Goal: Browse casually

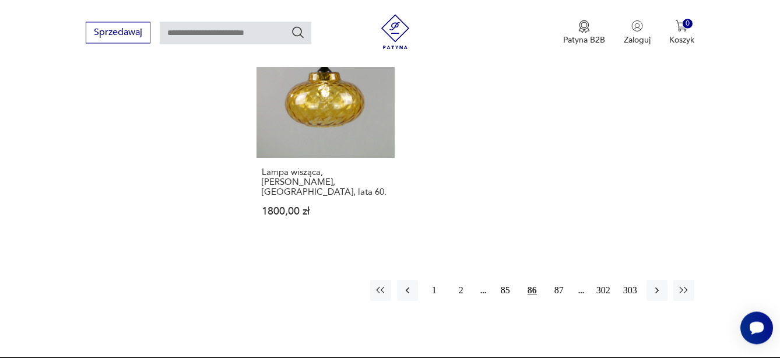
scroll to position [1668, 0]
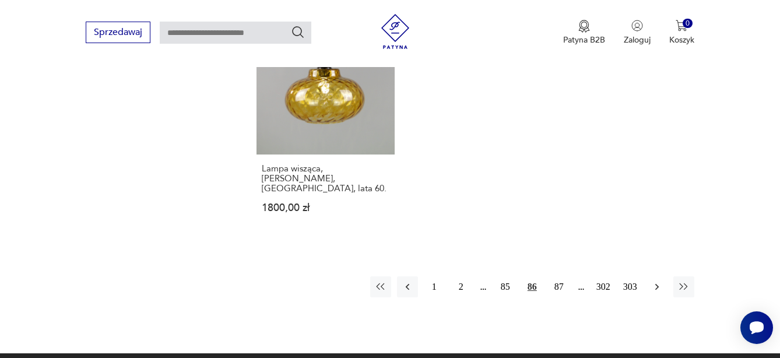
click at [657, 281] on icon "button" at bounding box center [658, 287] width 12 height 12
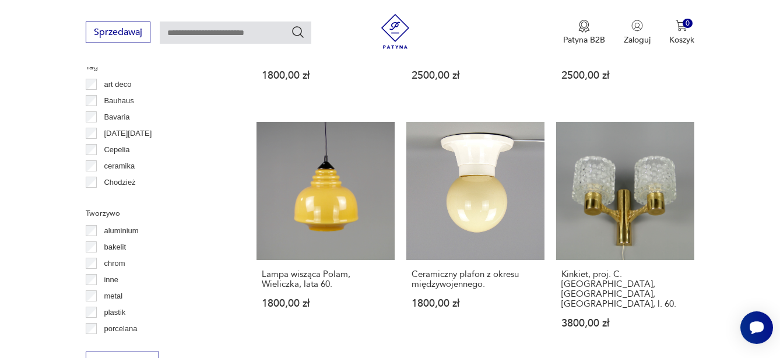
scroll to position [1123, 0]
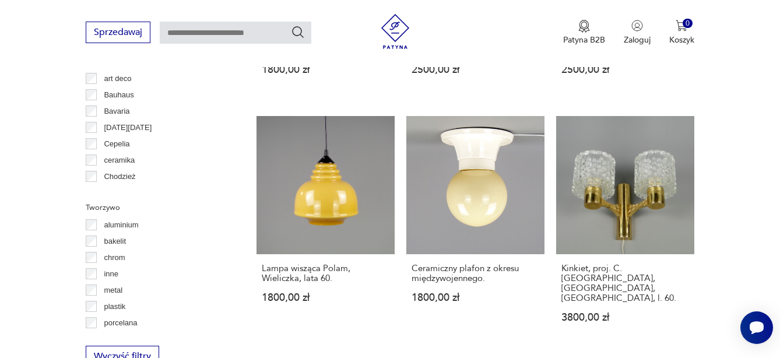
click at [395, 27] on img at bounding box center [395, 31] width 35 height 35
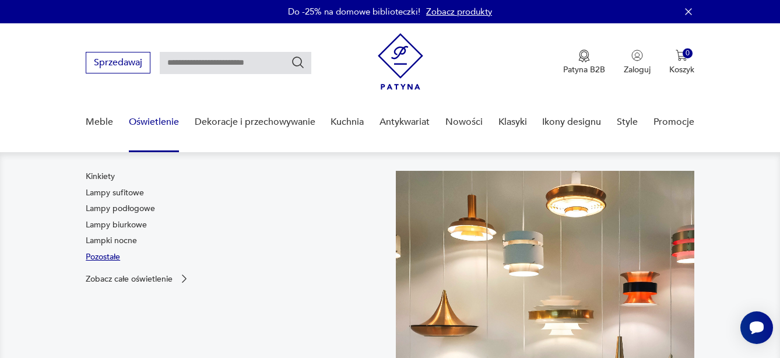
click at [104, 260] on link "Pozostałe" at bounding box center [103, 257] width 34 height 12
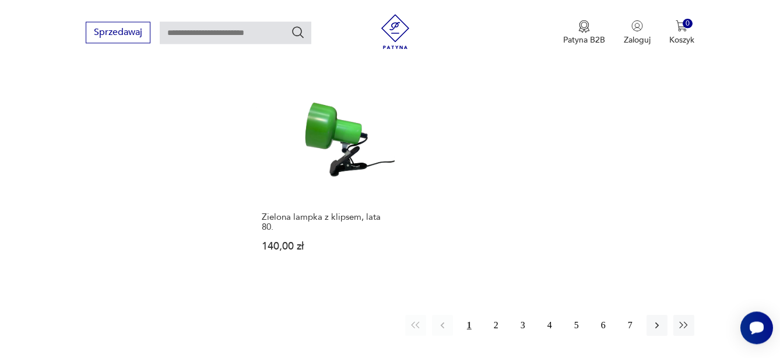
scroll to position [1524, 0]
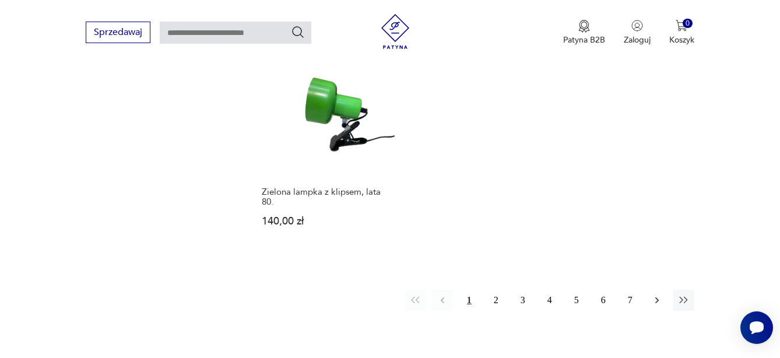
click at [659, 295] on icon "button" at bounding box center [658, 301] width 12 height 12
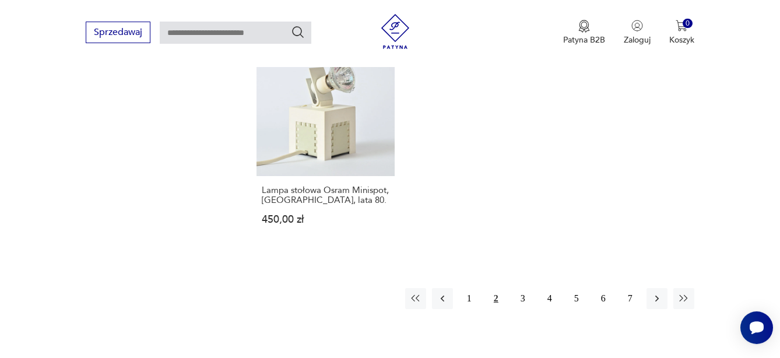
scroll to position [1485, 0]
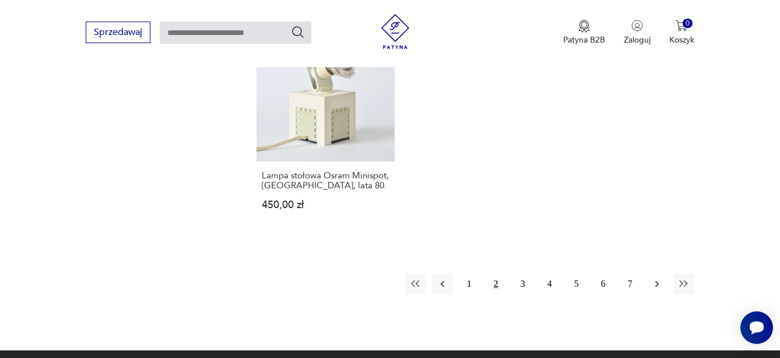
click at [659, 281] on icon "button" at bounding box center [657, 284] width 3 height 6
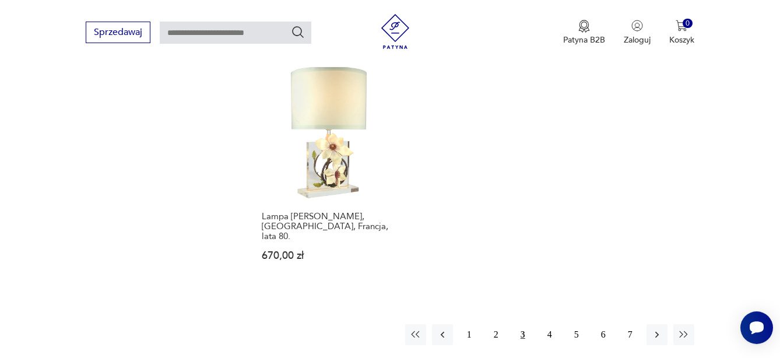
scroll to position [1465, 0]
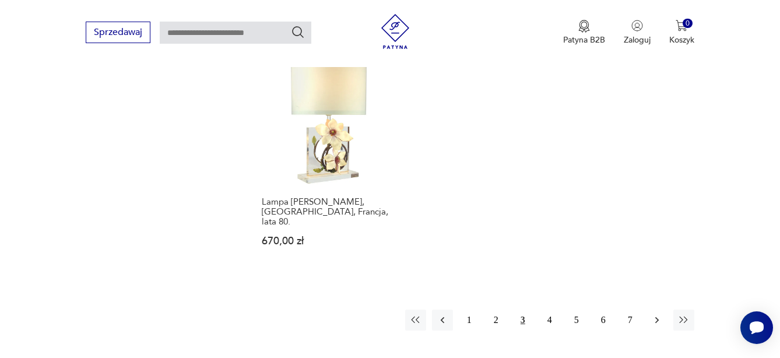
click at [658, 317] on icon "button" at bounding box center [657, 320] width 3 height 6
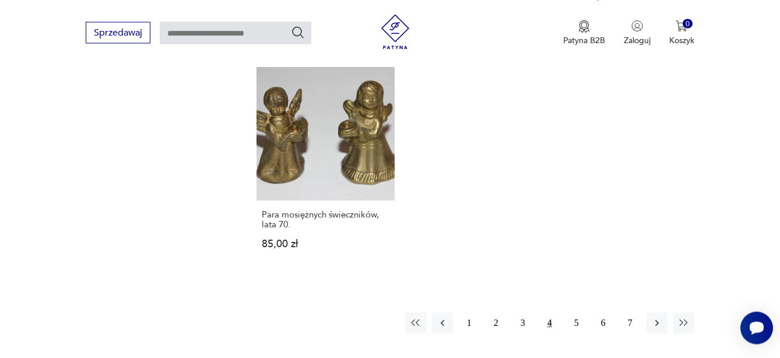
scroll to position [1455, 0]
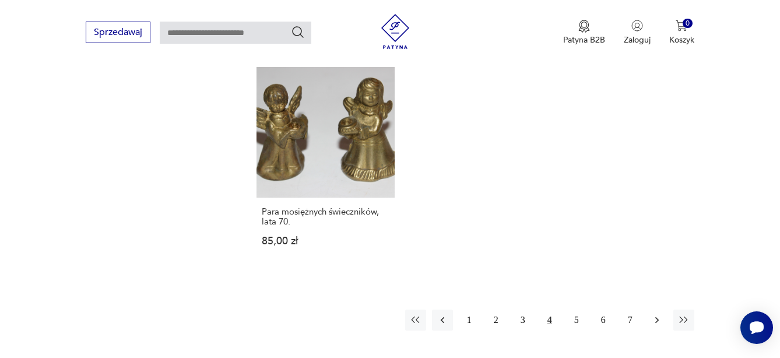
click at [655, 318] on icon "button" at bounding box center [658, 320] width 12 height 12
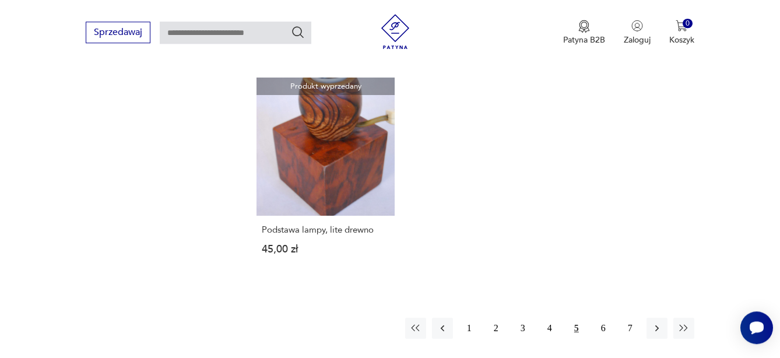
scroll to position [1504, 0]
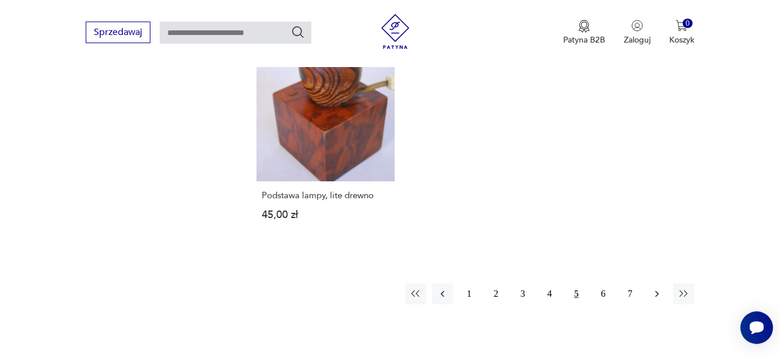
drag, startPoint x: 612, startPoint y: 316, endPoint x: 659, endPoint y: 264, distance: 69.8
click at [659, 291] on icon "button" at bounding box center [657, 294] width 3 height 6
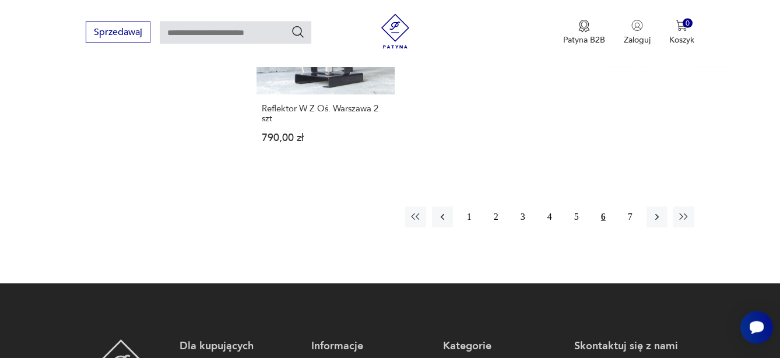
scroll to position [1544, 0]
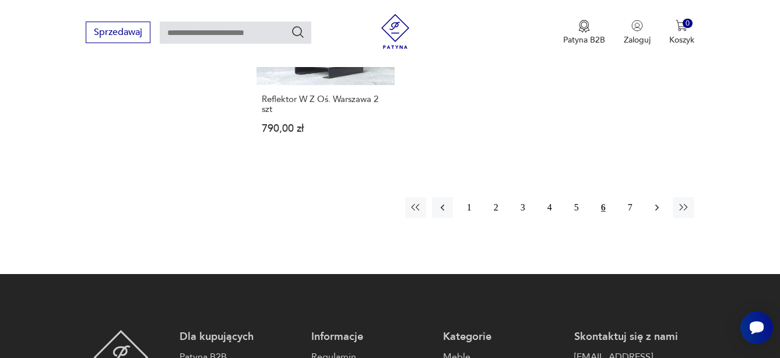
click at [658, 205] on icon "button" at bounding box center [657, 208] width 3 height 6
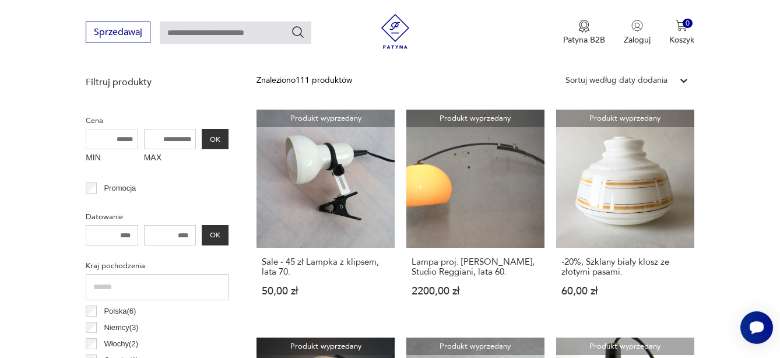
scroll to position [116, 0]
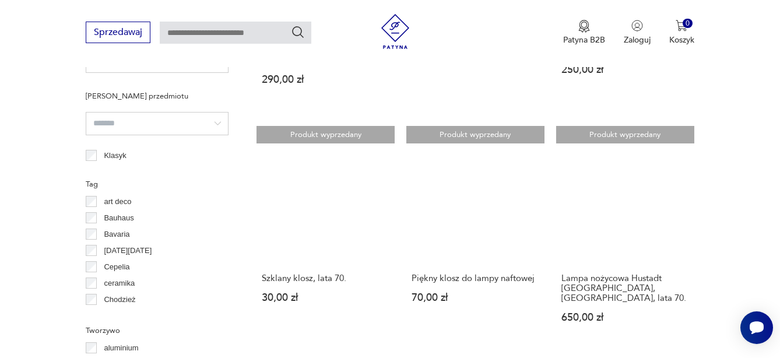
drag, startPoint x: 785, startPoint y: 352, endPoint x: 782, endPoint y: 346, distance: 6.5
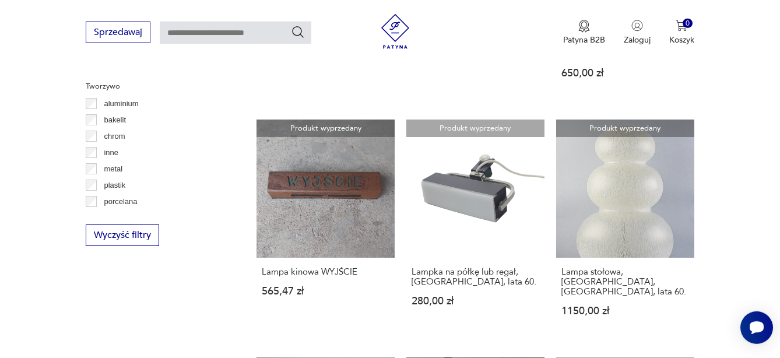
scroll to position [918, 0]
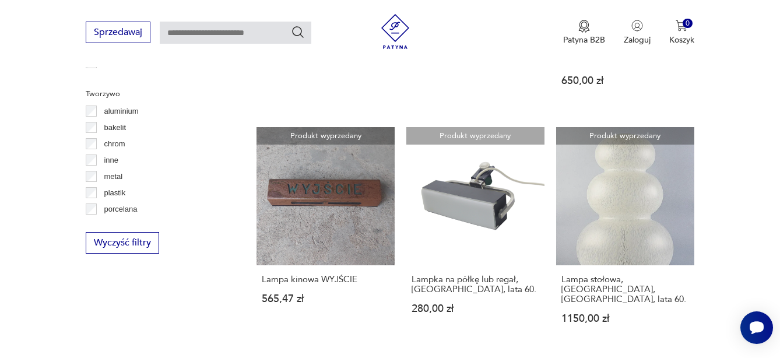
click at [397, 26] on img at bounding box center [395, 31] width 35 height 35
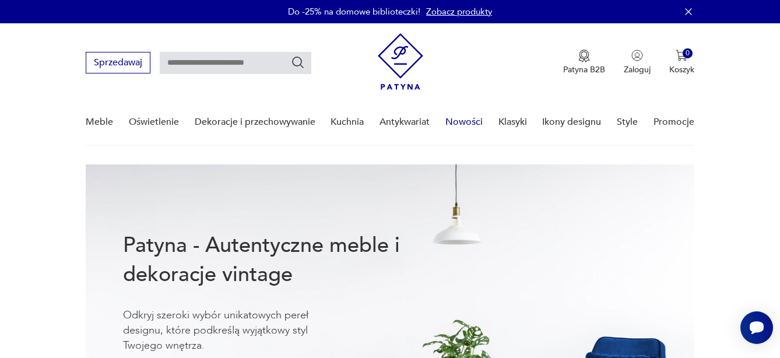
click at [460, 123] on link "Nowości" at bounding box center [464, 122] width 37 height 45
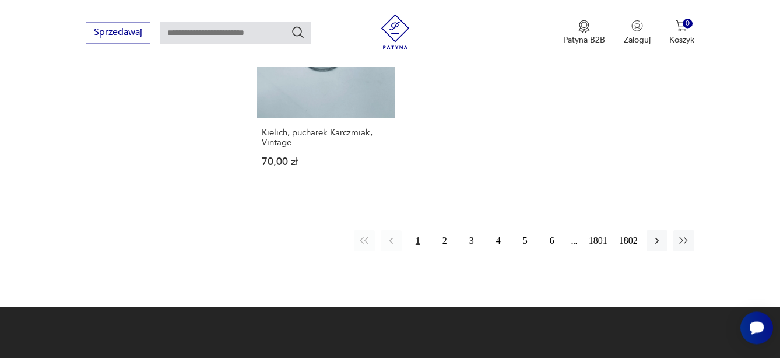
scroll to position [1579, 0]
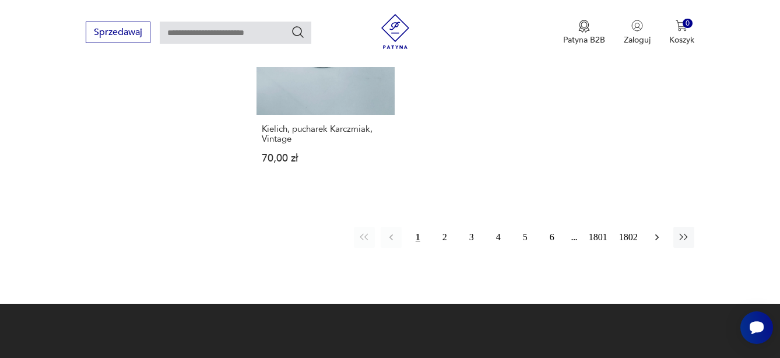
click at [657, 234] on icon "button" at bounding box center [657, 237] width 3 height 6
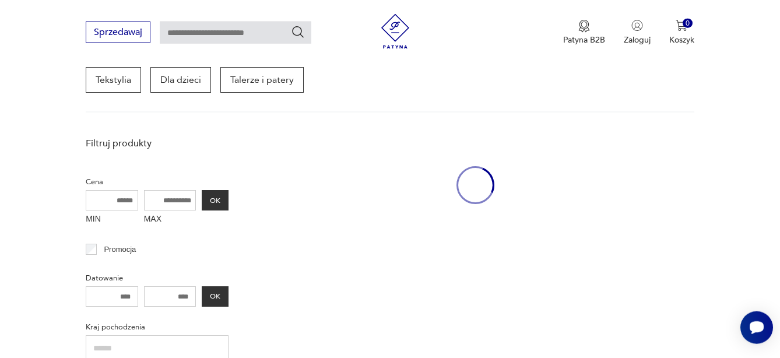
scroll to position [151, 0]
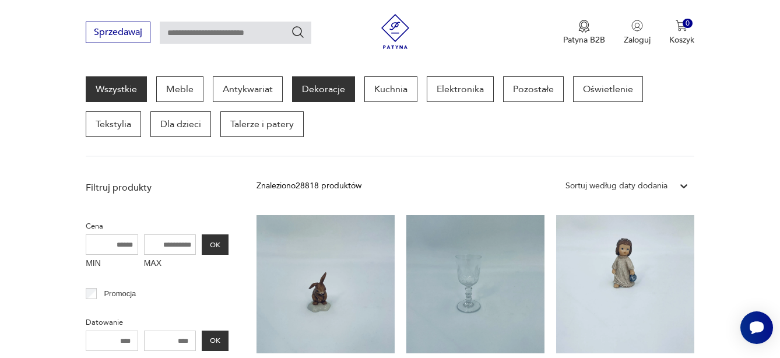
click at [310, 90] on p "Dekoracje" at bounding box center [323, 89] width 63 height 26
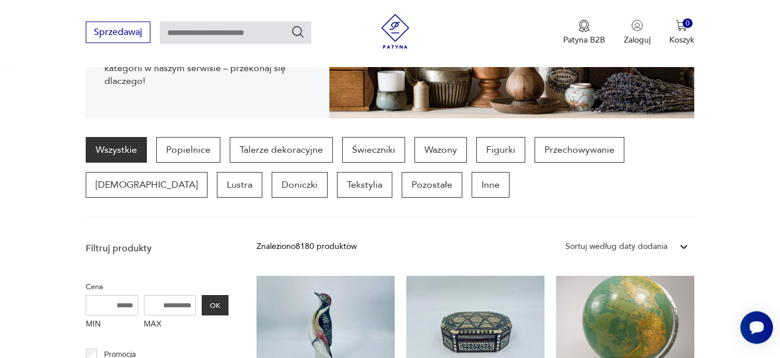
scroll to position [247, 0]
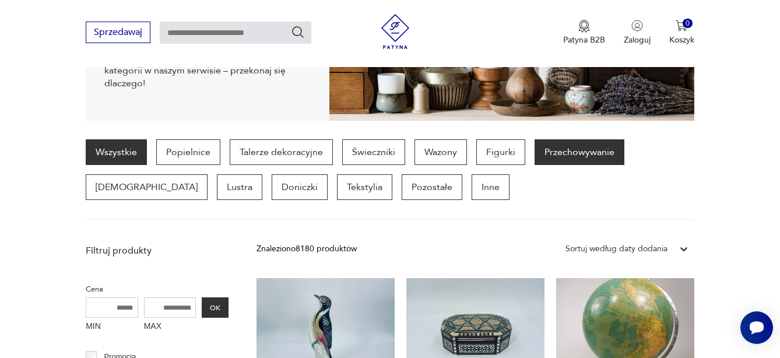
click at [569, 153] on p "Przechowywanie" at bounding box center [580, 152] width 90 height 26
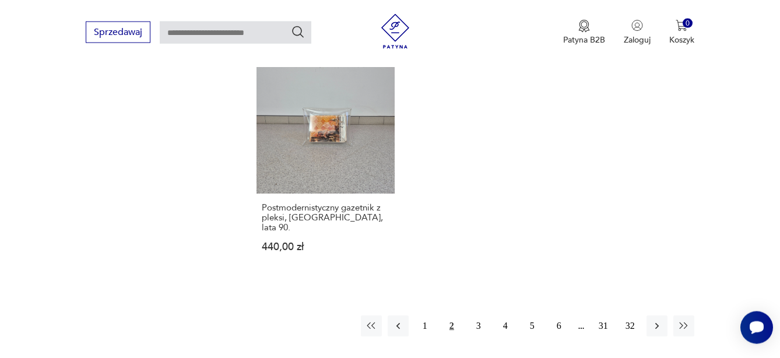
scroll to position [1698, 0]
click at [656, 318] on icon "button" at bounding box center [658, 324] width 12 height 12
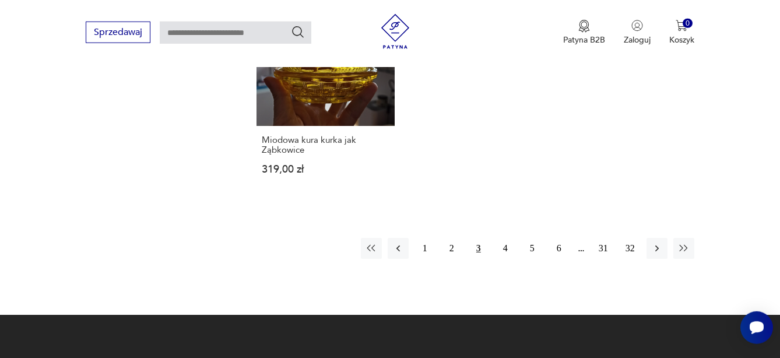
scroll to position [1728, 0]
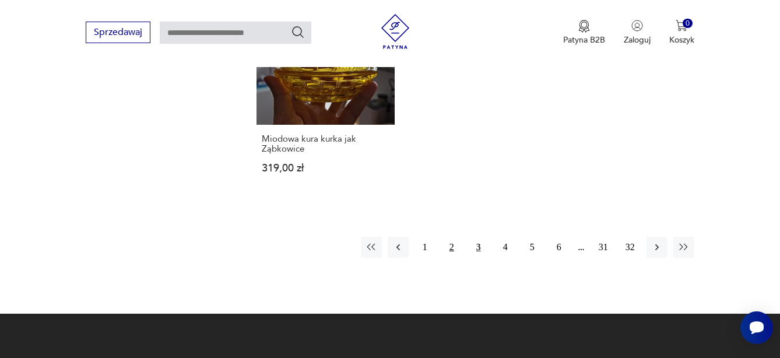
click at [451, 239] on button "2" at bounding box center [452, 247] width 21 height 21
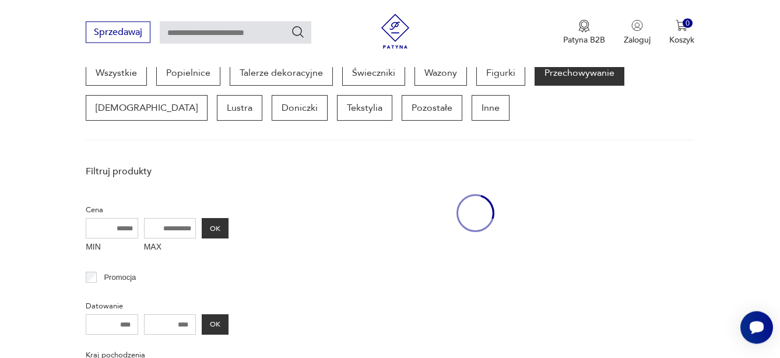
scroll to position [310, 0]
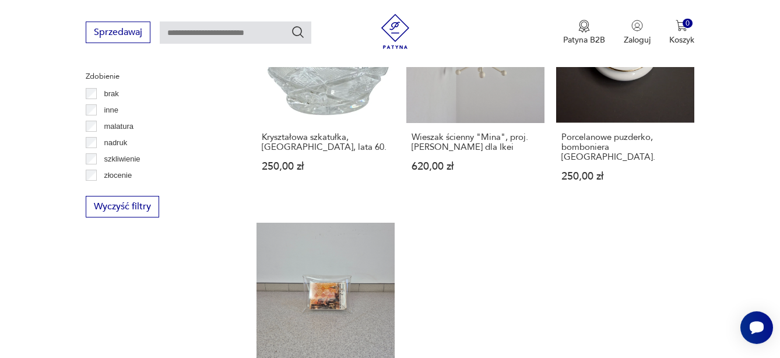
drag, startPoint x: 782, startPoint y: 355, endPoint x: 784, endPoint y: 349, distance: 6.1
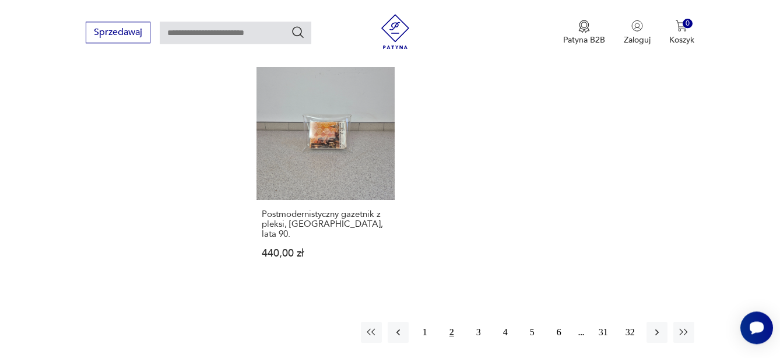
scroll to position [1698, 0]
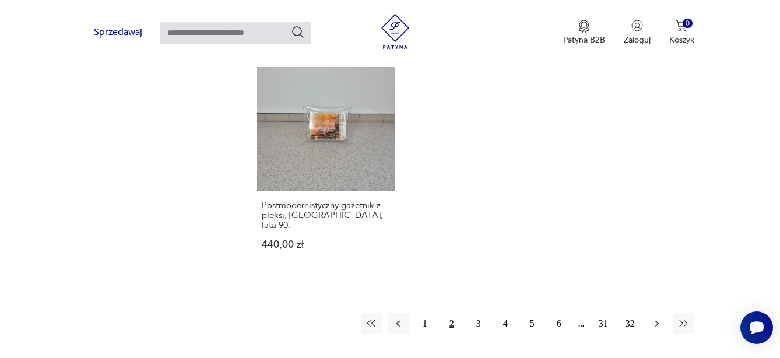
click at [656, 321] on icon "button" at bounding box center [657, 324] width 3 height 6
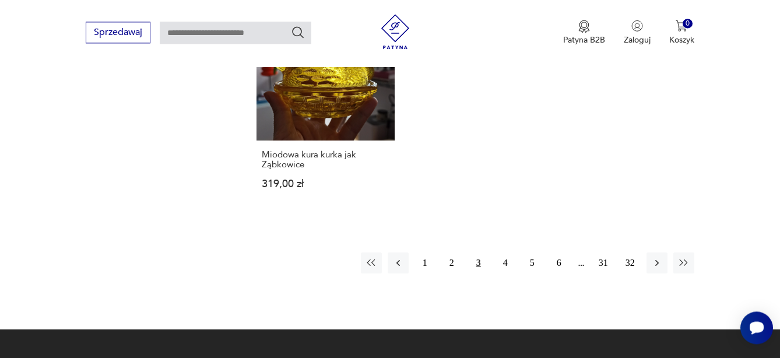
scroll to position [1718, 0]
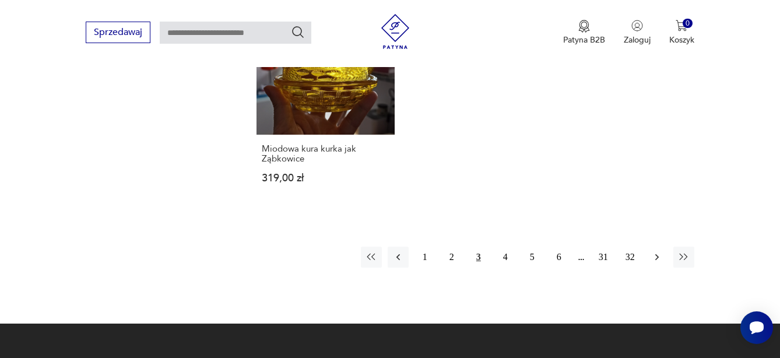
click at [658, 251] on icon "button" at bounding box center [658, 257] width 12 height 12
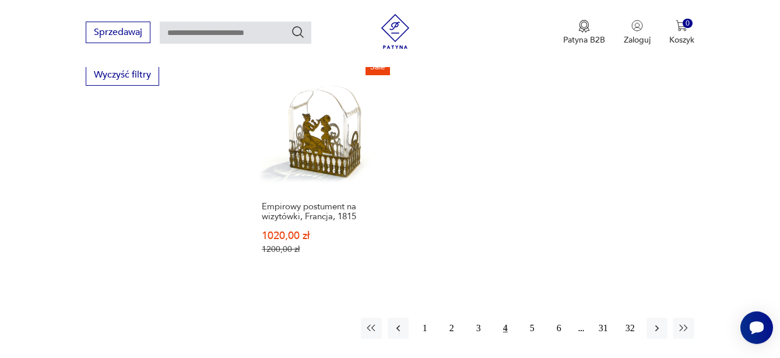
scroll to position [1668, 0]
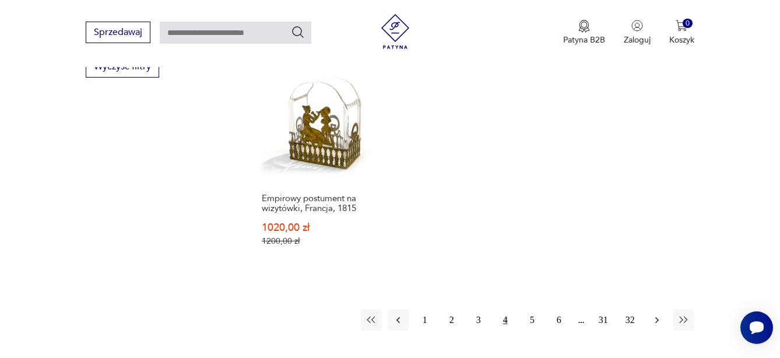
click at [659, 314] on icon "button" at bounding box center [658, 320] width 12 height 12
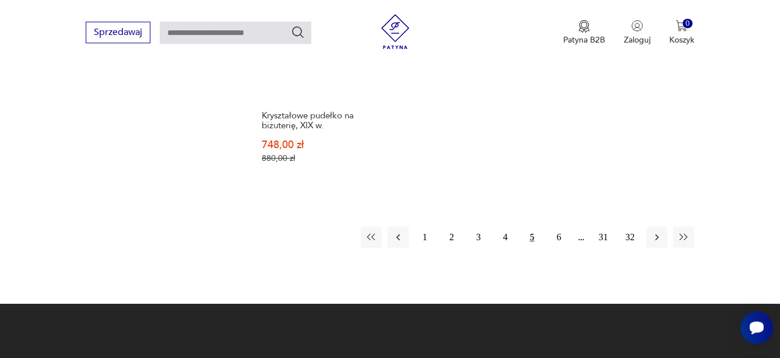
scroll to position [1767, 0]
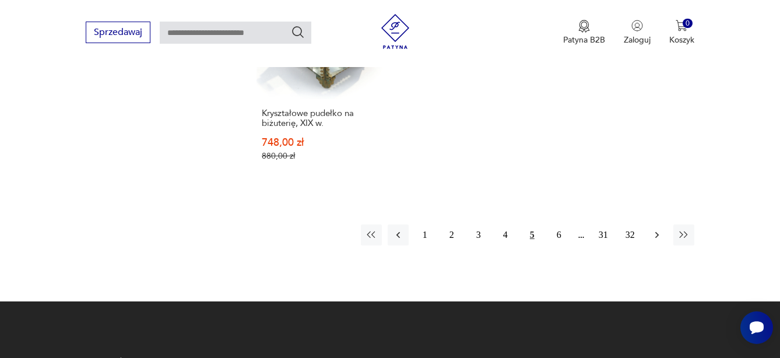
click at [657, 229] on icon "button" at bounding box center [658, 235] width 12 height 12
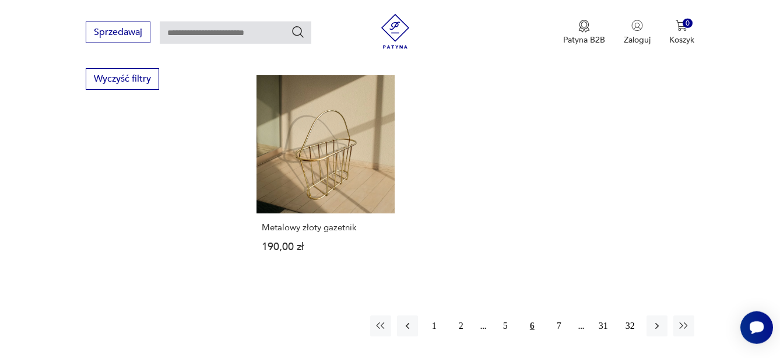
scroll to position [1658, 0]
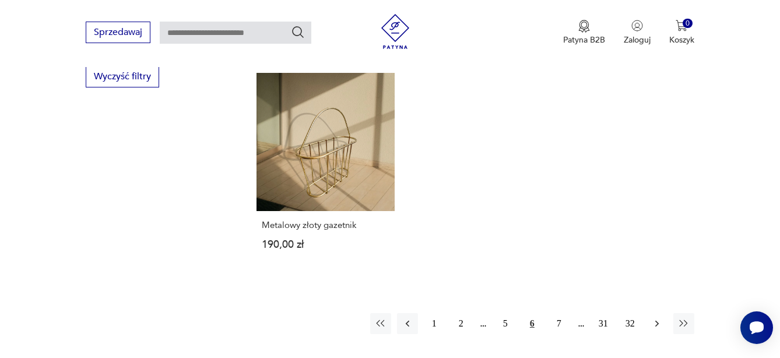
click at [659, 318] on icon "button" at bounding box center [658, 324] width 12 height 12
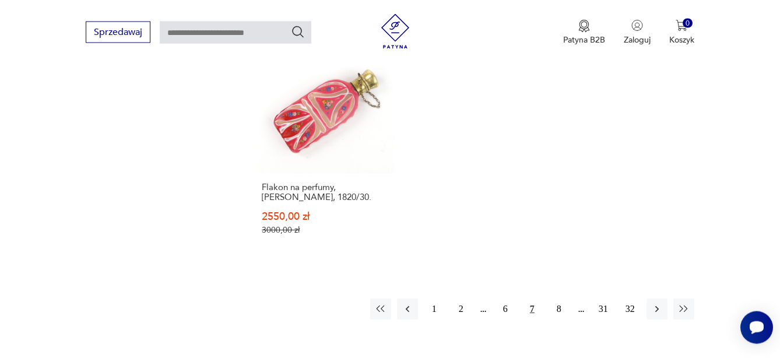
scroll to position [1728, 0]
click at [657, 305] on icon "button" at bounding box center [657, 308] width 3 height 6
click at [506, 297] on button "8" at bounding box center [505, 307] width 21 height 21
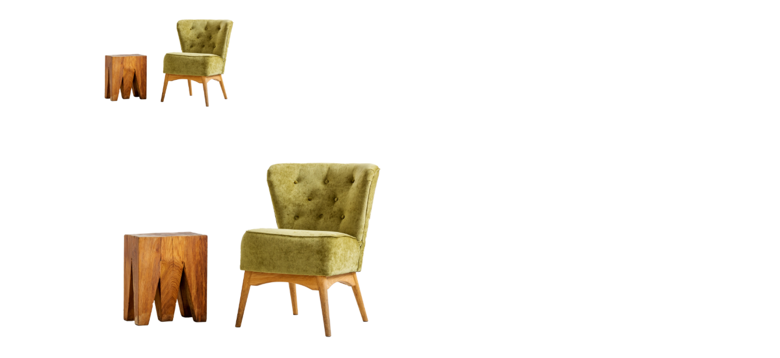
scroll to position [48, 0]
click at [506, 290] on div at bounding box center [390, 239] width 609 height 240
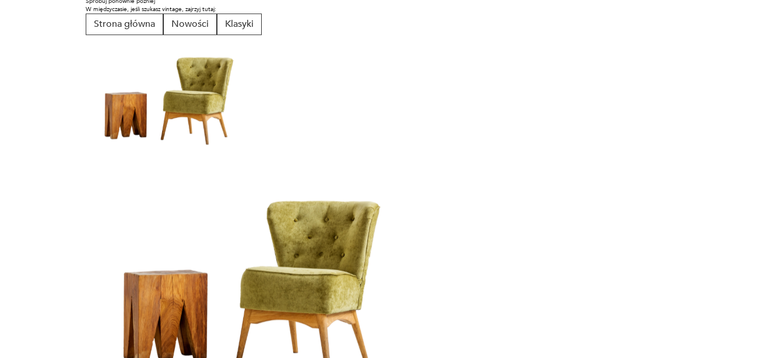
scroll to position [9, 0]
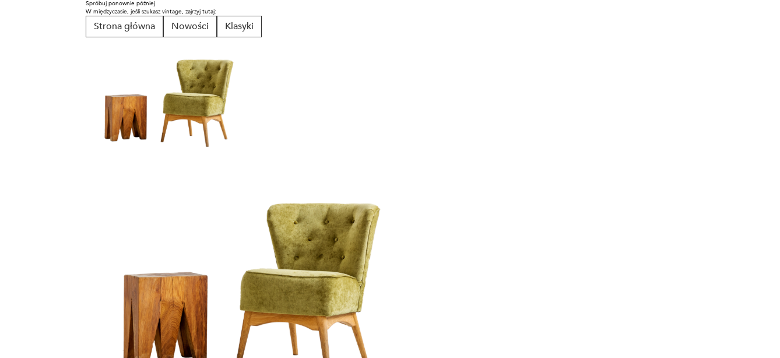
scroll to position [48, 0]
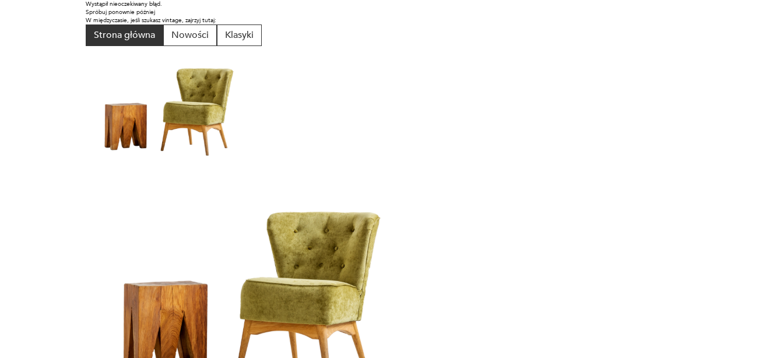
click at [111, 37] on button "Strona główna" at bounding box center [125, 35] width 78 height 22
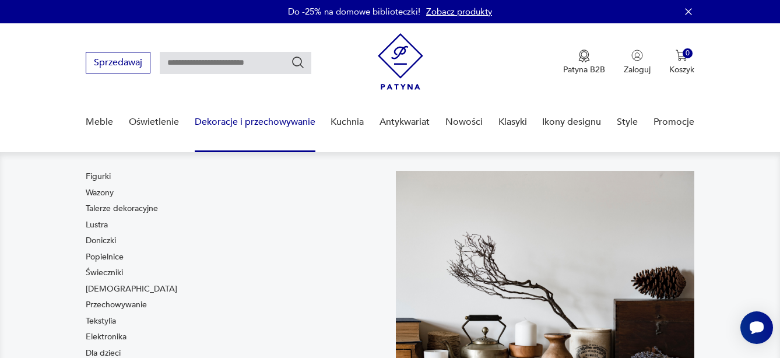
click at [263, 121] on link "Dekoracje i przechowywanie" at bounding box center [255, 122] width 121 height 45
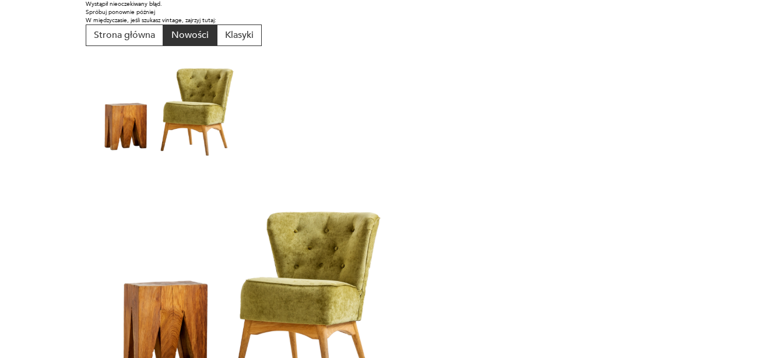
click at [180, 35] on button "Nowości" at bounding box center [190, 35] width 54 height 22
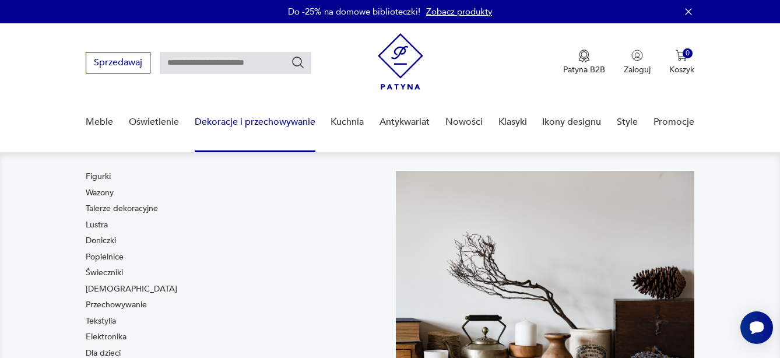
click at [279, 122] on link "Dekoracje i przechowywanie" at bounding box center [255, 122] width 121 height 45
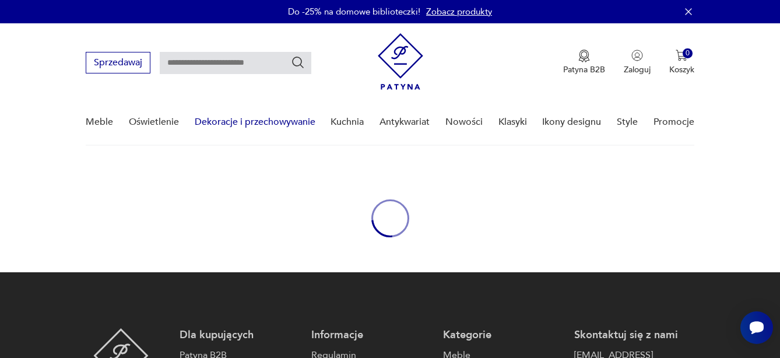
click at [279, 122] on link "Dekoracje i przechowywanie" at bounding box center [255, 122] width 121 height 45
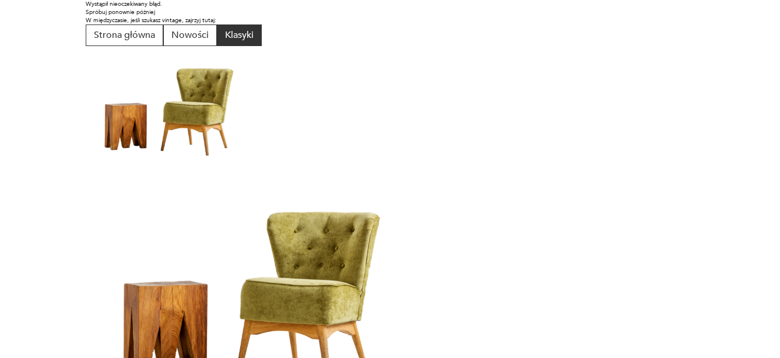
click at [237, 40] on button "Klasyki" at bounding box center [239, 35] width 45 height 22
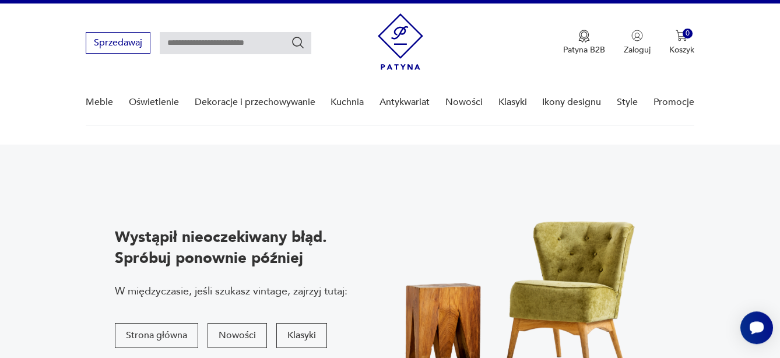
scroll to position [16, 0]
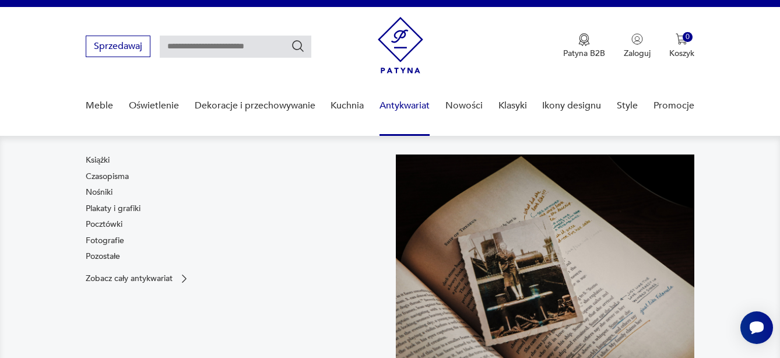
click at [409, 107] on link "Antykwariat" at bounding box center [405, 105] width 50 height 45
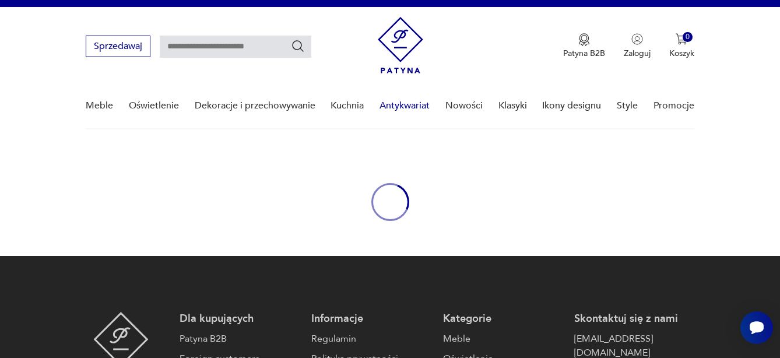
click at [409, 107] on link "Antykwariat" at bounding box center [405, 105] width 50 height 45
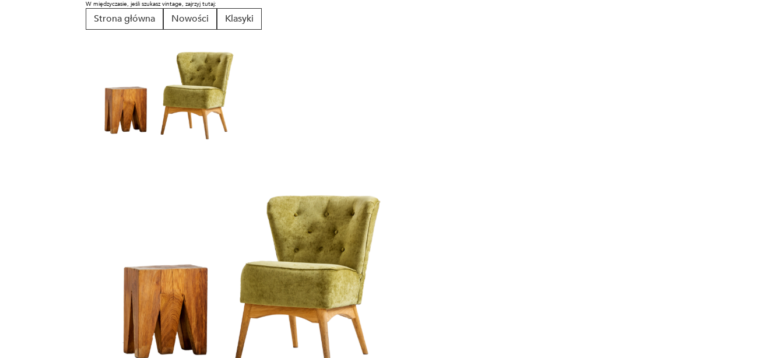
click at [576, 218] on div at bounding box center [390, 271] width 609 height 240
click at [190, 22] on button "Nowości" at bounding box center [190, 19] width 54 height 22
